Goal: Information Seeking & Learning: Understand process/instructions

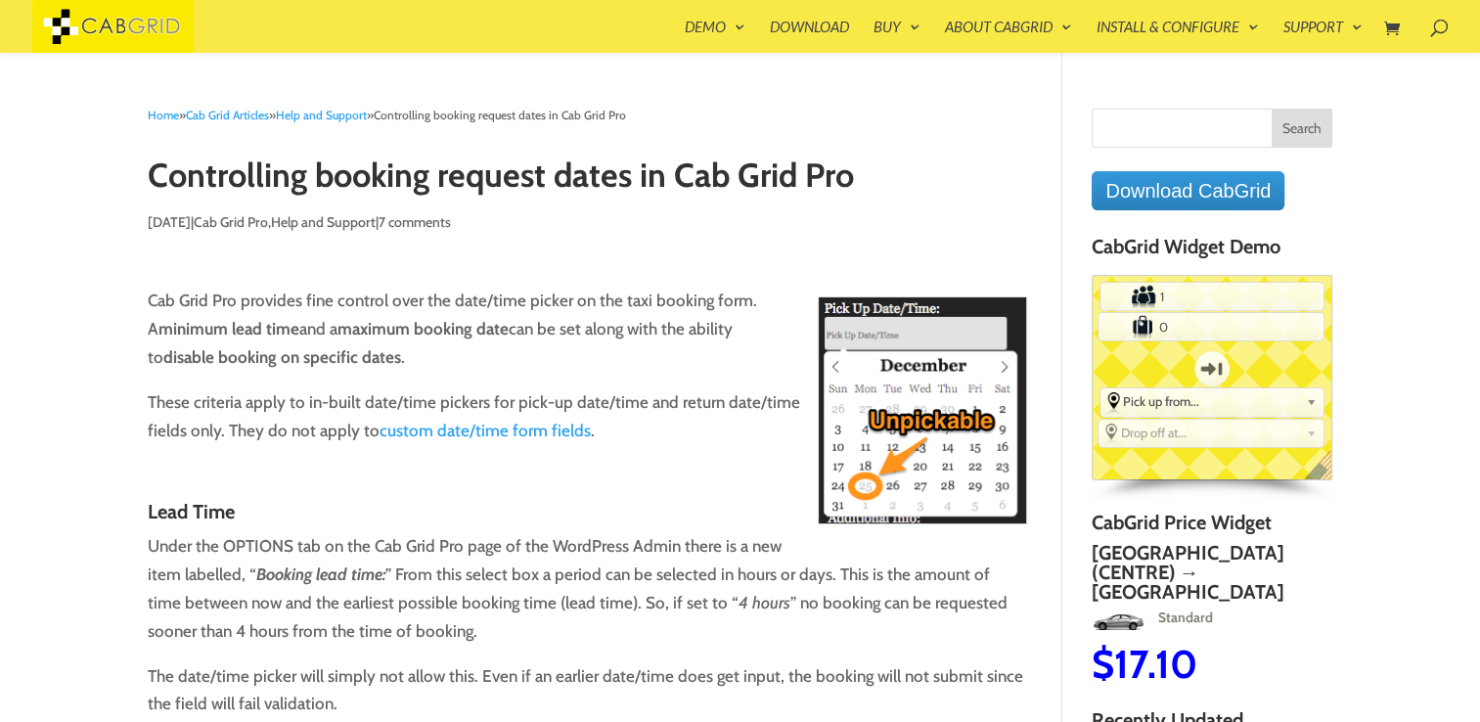
scroll to position [145, 0]
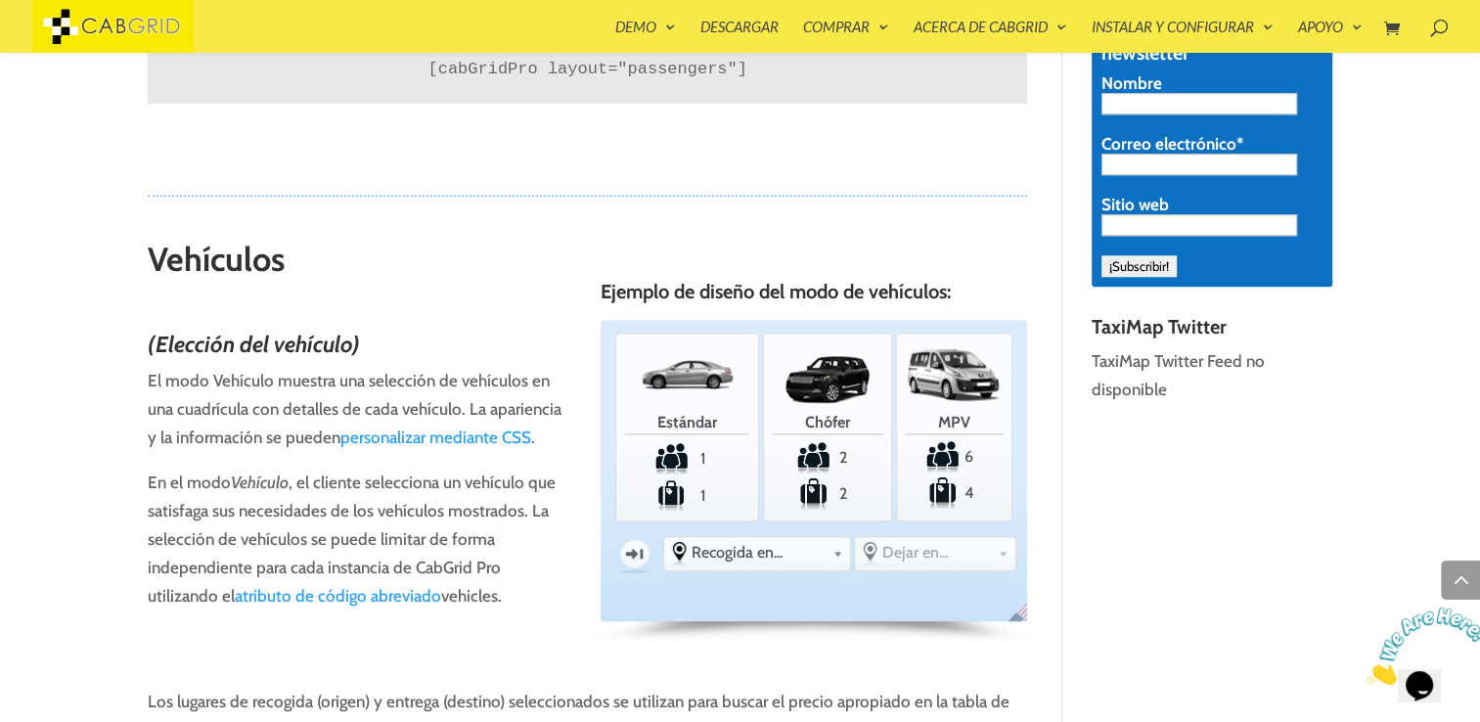
scroll to position [1618, 0]
drag, startPoint x: 451, startPoint y: 463, endPoint x: 281, endPoint y: 499, distance: 174.1
click at [451, 446] on link "personalizar mediante CSS" at bounding box center [436, 437] width 191 height 20
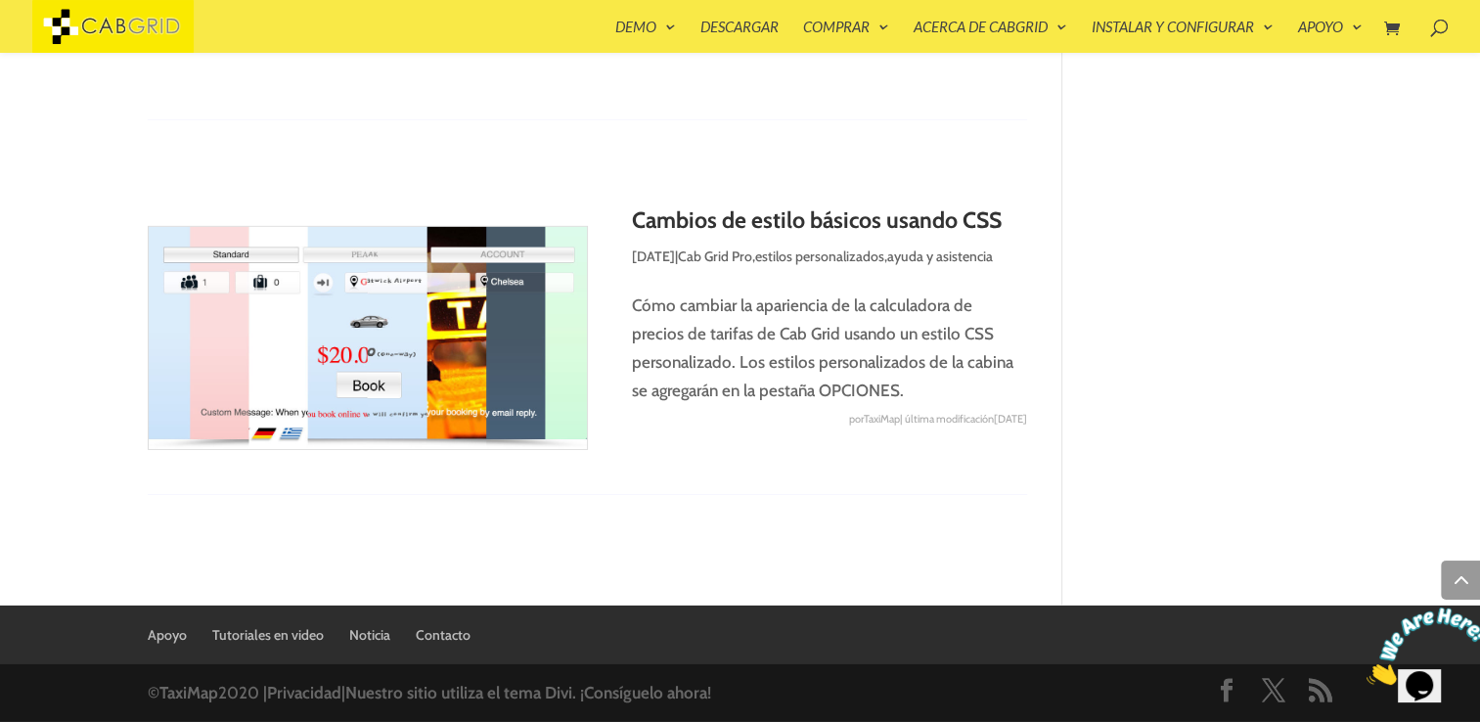
scroll to position [6342, 0]
click at [667, 415] on div "por TaxiMap | última modificación [DATE]" at bounding box center [588, 419] width 880 height 28
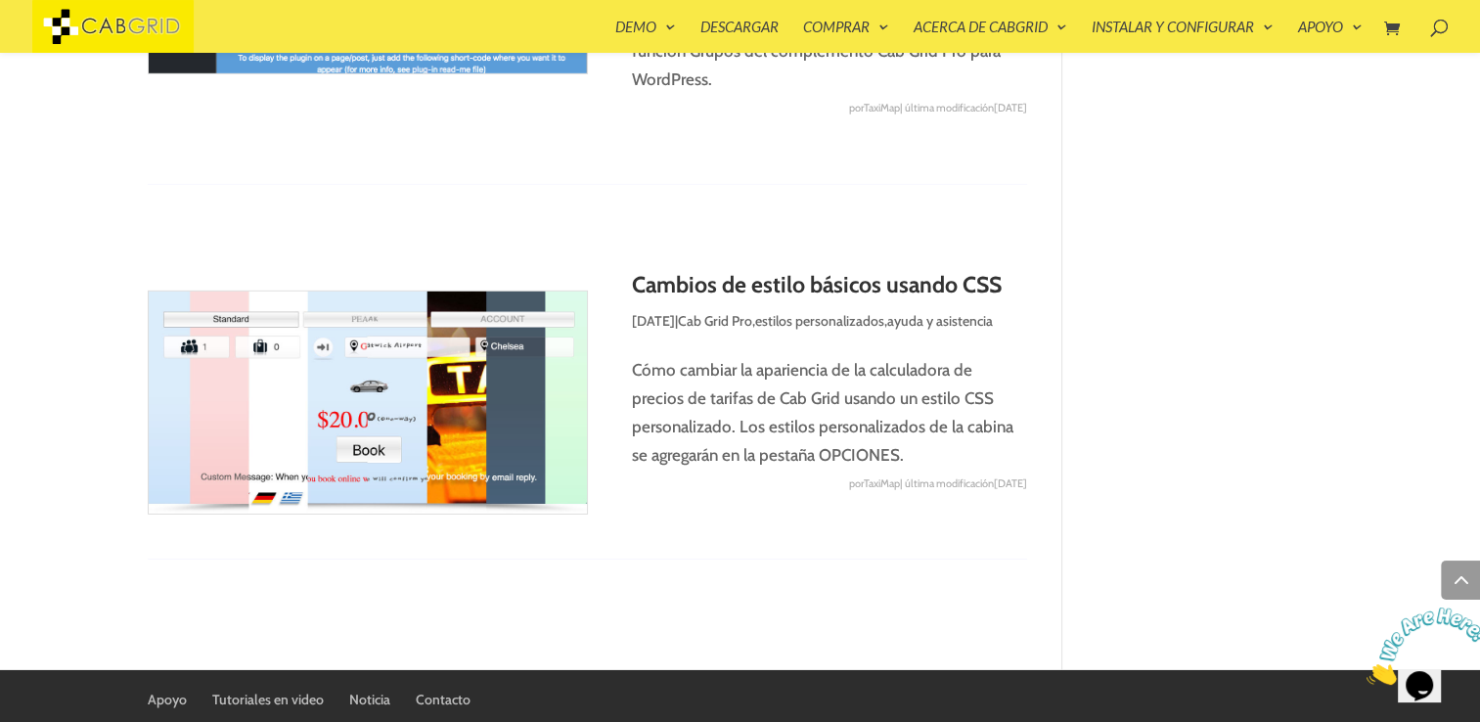
scroll to position [6033, 0]
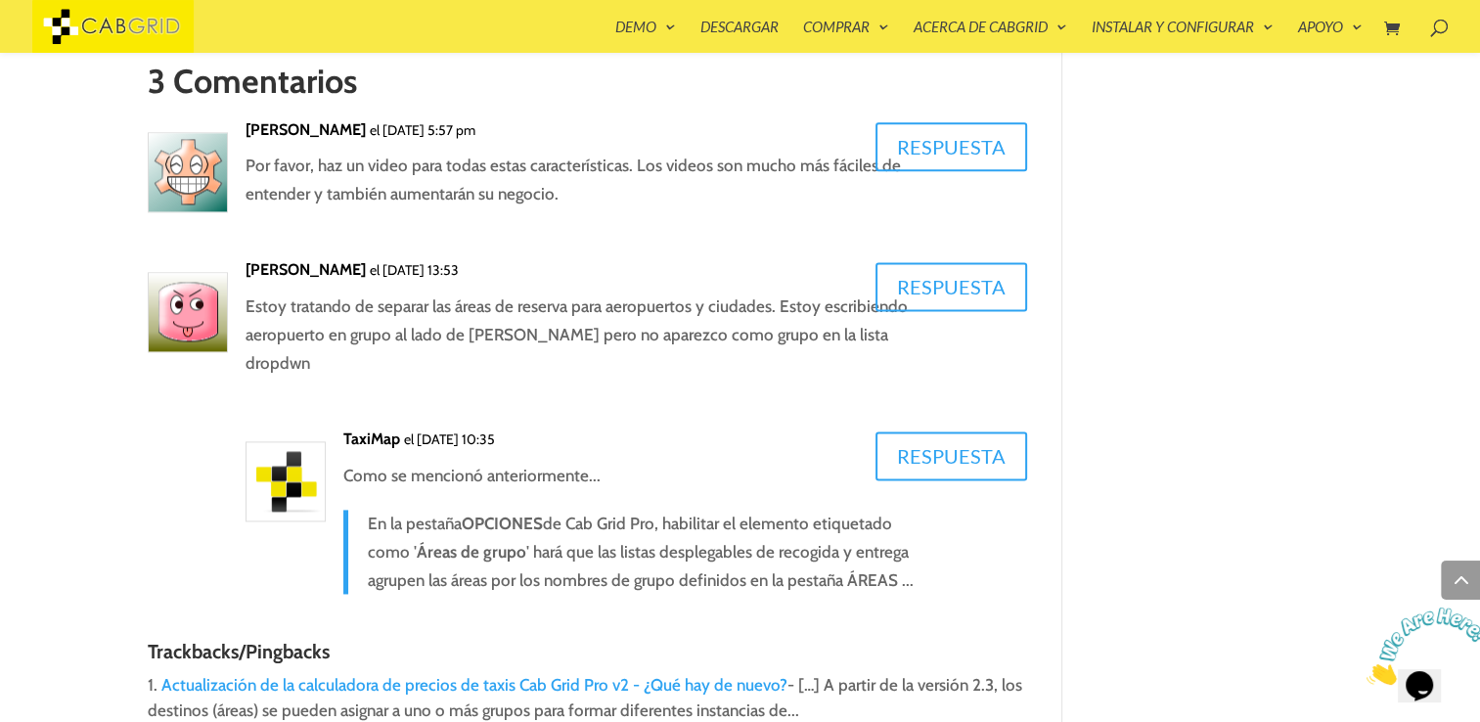
scroll to position [2599, 0]
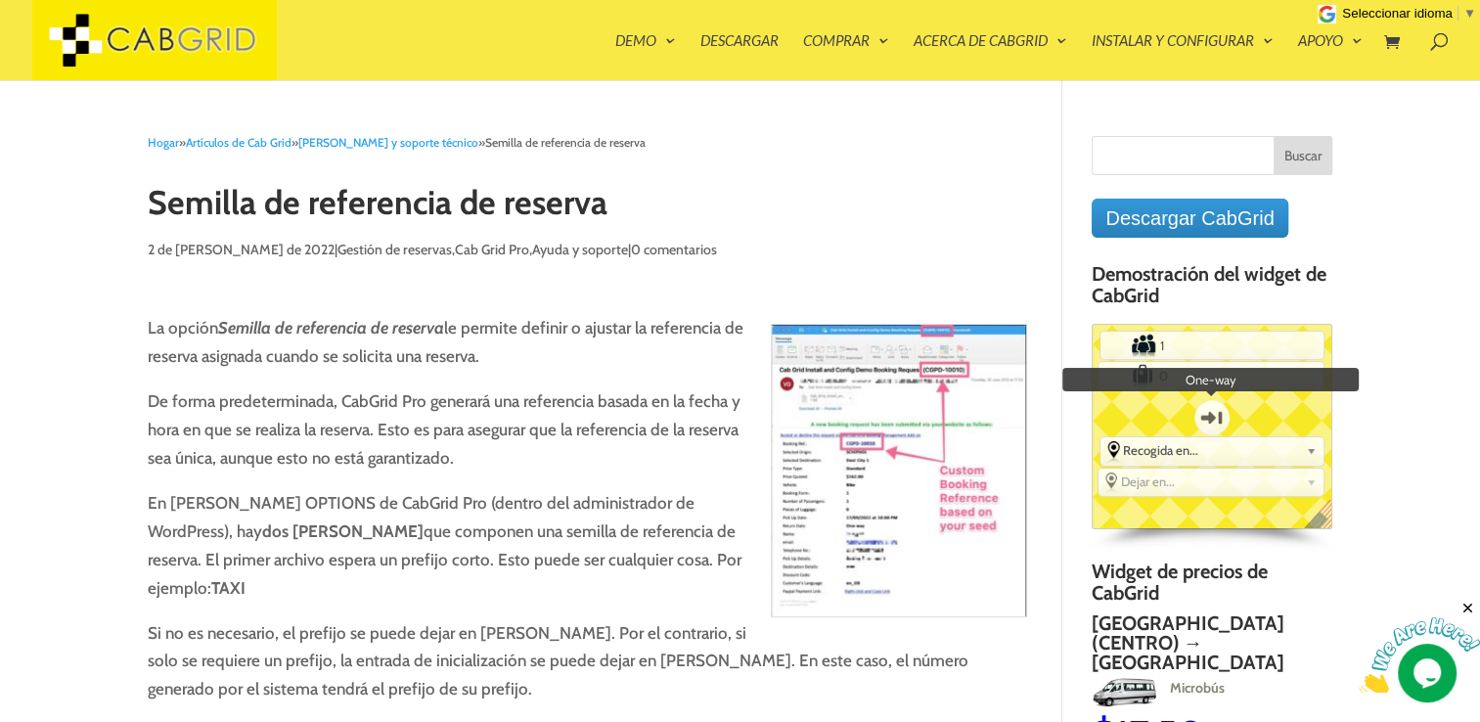
click at [1203, 417] on label "[PERSON_NAME]" at bounding box center [1212, 417] width 68 height 53
click at [0, 0] on input "[PERSON_NAME]" at bounding box center [0, 0] width 0 height 0
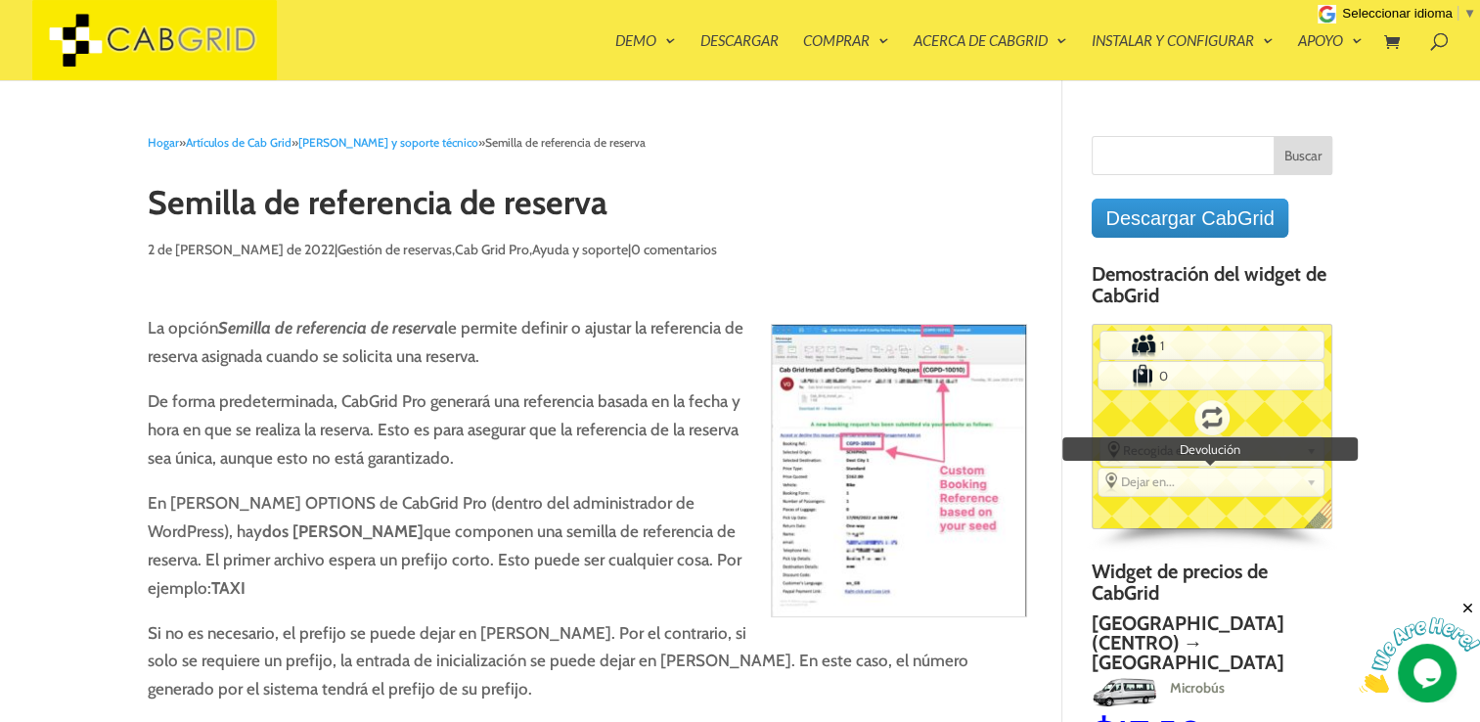
click at [1175, 487] on link "Dejar en..." at bounding box center [1211, 481] width 225 height 25
